Goal: Find specific fact: Find specific fact

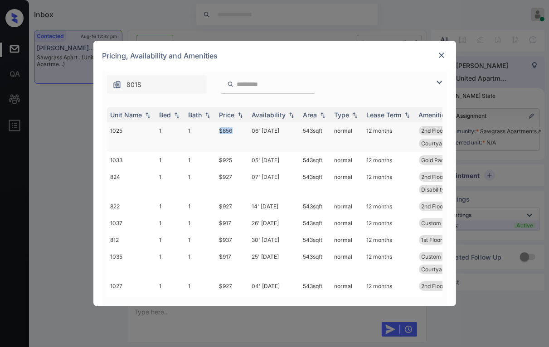
drag, startPoint x: 218, startPoint y: 133, endPoint x: 242, endPoint y: 131, distance: 24.6
click at [242, 131] on td "$856" at bounding box center [232, 136] width 33 height 29
copy td "$856"
click at [442, 53] on img at bounding box center [441, 55] width 9 height 9
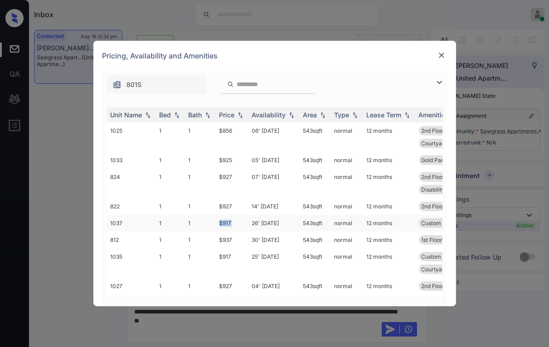
drag, startPoint x: 216, startPoint y: 226, endPoint x: 243, endPoint y: 226, distance: 27.2
click at [243, 226] on td "$917" at bounding box center [232, 223] width 33 height 17
copy td "$917"
click at [437, 56] on img at bounding box center [441, 55] width 9 height 9
